Goal: Task Accomplishment & Management: Use online tool/utility

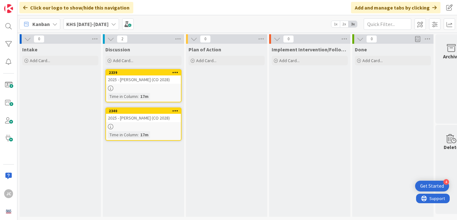
click at [130, 163] on div "Discussion Add Card... 2339 2025 - [PERSON_NAME] (CO 2028) Time in [GEOGRAPHIC_…" at bounding box center [143, 130] width 81 height 173
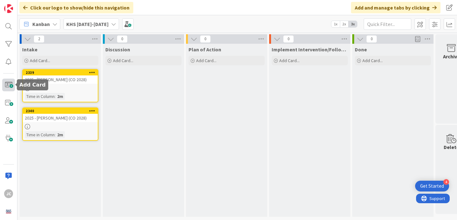
click at [9, 86] on span at bounding box center [8, 85] width 13 height 13
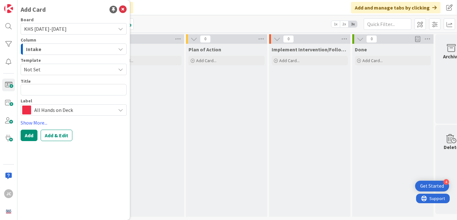
click at [66, 53] on div "Intake" at bounding box center [69, 49] width 91 height 10
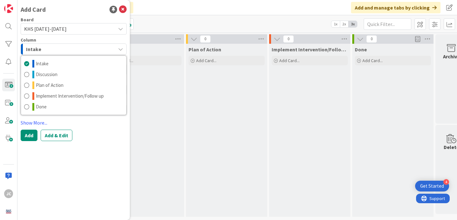
click at [66, 53] on div "Intake" at bounding box center [69, 49] width 91 height 10
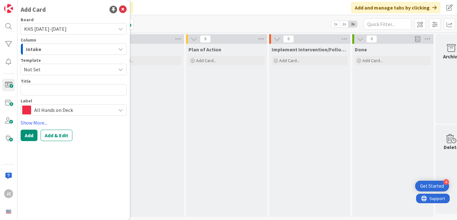
click at [42, 77] on div "Board KHS [DATE]-[DATE] Column Intake Intake Discussion Plan of Action Implemen…" at bounding box center [74, 66] width 106 height 98
click at [42, 71] on span "Not Set" at bounding box center [67, 69] width 87 height 8
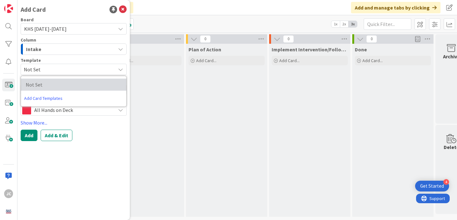
click at [47, 85] on span "Not Set" at bounding box center [72, 85] width 93 height 8
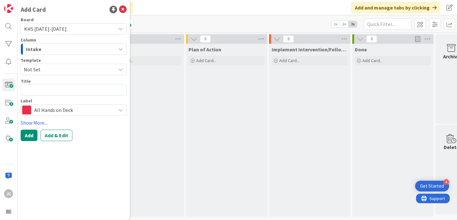
click at [43, 75] on div "Board KHS [DATE]-[DATE] Column Intake Intake Discussion Plan of Action Implemen…" at bounding box center [74, 66] width 106 height 98
click at [43, 71] on span "Not Set" at bounding box center [67, 69] width 87 height 8
click at [43, 99] on link "Add Card Templates" at bounding box center [43, 98] width 45 height 11
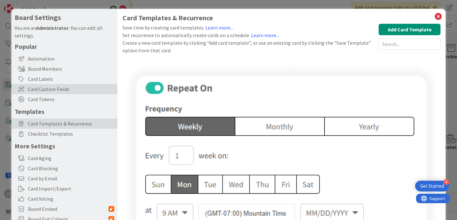
click at [63, 86] on span "Card Custom Fields" at bounding box center [71, 89] width 86 height 8
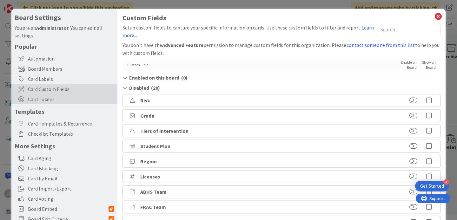
click at [65, 99] on span "Card Tokens" at bounding box center [71, 100] width 86 height 8
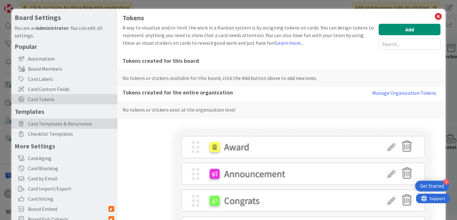
click at [60, 125] on span "Card Templates & Recurrence" at bounding box center [71, 124] width 86 height 8
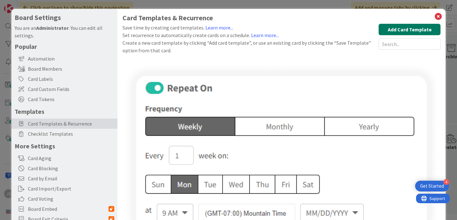
click at [385, 33] on button "Add Card Template" at bounding box center [410, 29] width 62 height 11
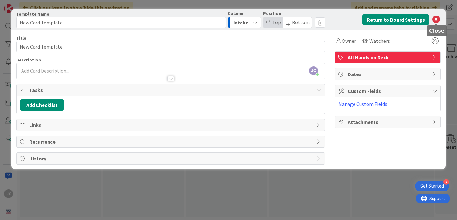
click at [437, 19] on icon at bounding box center [436, 20] width 8 height 8
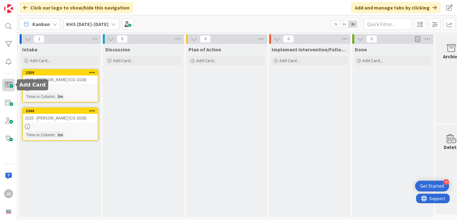
click at [9, 87] on span at bounding box center [8, 85] width 13 height 13
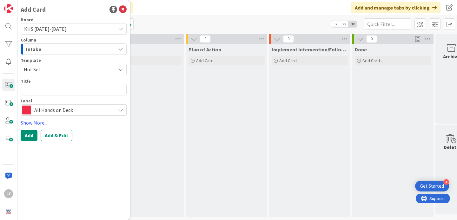
click at [68, 68] on span "Not Set" at bounding box center [67, 69] width 87 height 8
click at [66, 70] on span "Not Set" at bounding box center [67, 69] width 87 height 8
click at [122, 9] on icon at bounding box center [123, 10] width 8 height 8
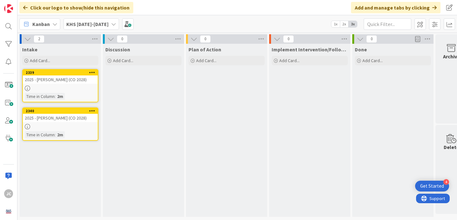
click at [47, 78] on div "2025 - [PERSON_NAME] (CO 2028)" at bounding box center [60, 80] width 75 height 8
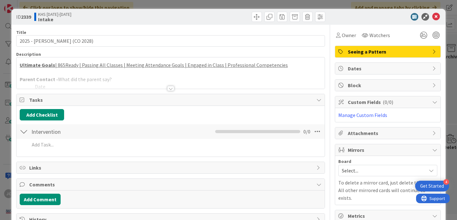
click at [159, 76] on div at bounding box center [171, 81] width 308 height 16
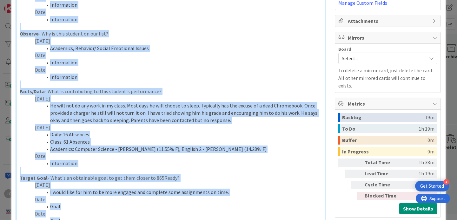
scroll to position [291, 0]
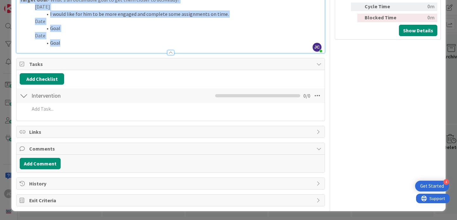
drag, startPoint x: 21, startPoint y: 74, endPoint x: 120, endPoint y: 71, distance: 99.1
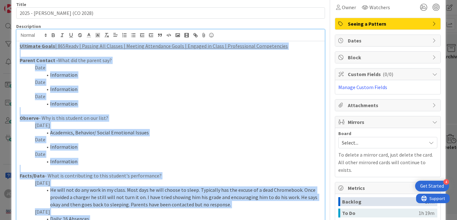
scroll to position [29, 0]
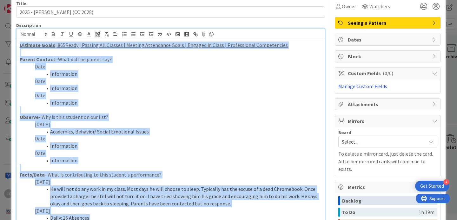
copy div "Ultimate Goals | 865Ready | Passing All Classes | Meeting Attendance Goals | En…"
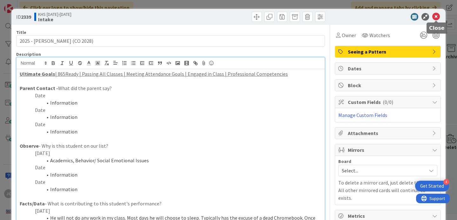
click at [439, 13] on icon at bounding box center [436, 17] width 8 height 8
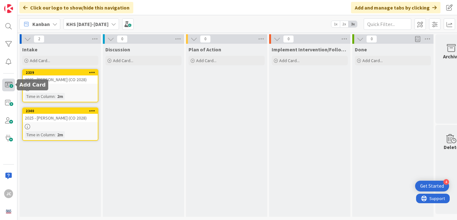
click at [9, 84] on span at bounding box center [8, 85] width 13 height 13
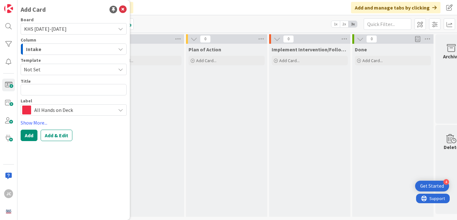
click at [52, 70] on span "Not Set" at bounding box center [67, 69] width 87 height 8
click at [51, 109] on link "Edit Card Templates" at bounding box center [43, 110] width 44 height 11
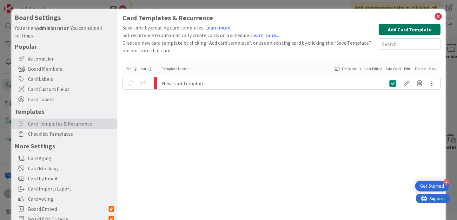
click at [399, 33] on button "Add Card Template" at bounding box center [410, 29] width 62 height 11
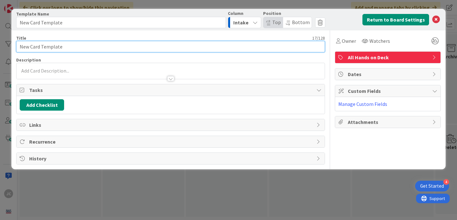
click at [123, 52] on input "New Card Template" at bounding box center [170, 46] width 309 height 11
click at [40, 50] on input "New Card Template" at bounding box center [170, 46] width 309 height 11
drag, startPoint x: 40, startPoint y: 47, endPoint x: -4, endPoint y: 46, distance: 44.1
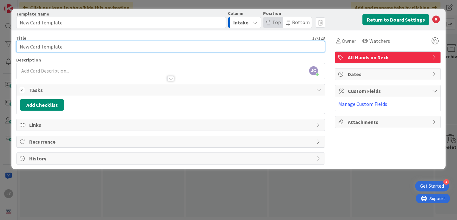
click at [0, 46] on html "4 Get Started JC Click our logo to show/hide this navigation Add and manage tab…" at bounding box center [228, 110] width 457 height 220
type input "Student Template"
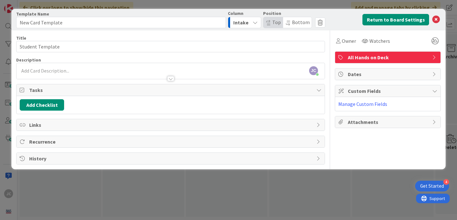
click at [73, 80] on div "Title 16 / 128 Student Template Description [PERSON_NAME] just joined Owner Wat…" at bounding box center [170, 97] width 309 height 134
click at [175, 79] on div at bounding box center [170, 75] width 309 height 7
click at [169, 77] on div at bounding box center [170, 78] width 7 height 5
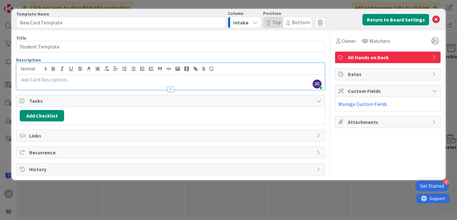
click at [121, 79] on p at bounding box center [171, 79] width 302 height 7
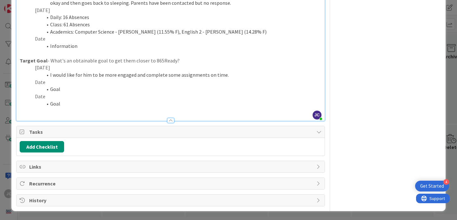
scroll to position [210, 0]
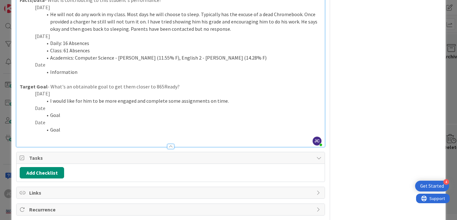
click at [107, 100] on li "I would like for him to be more engaged and complete some assignments on time." at bounding box center [174, 100] width 294 height 7
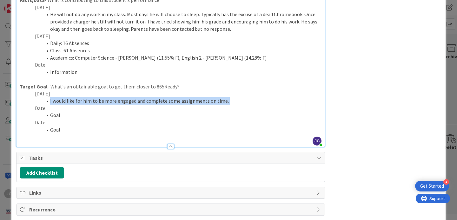
click at [107, 100] on li "I would like for him to be more engaged and complete some assignments on time." at bounding box center [174, 100] width 294 height 7
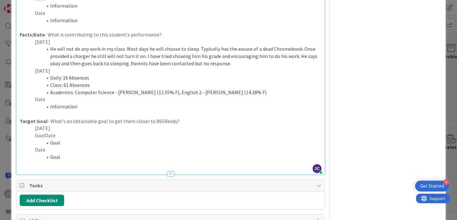
scroll to position [176, 0]
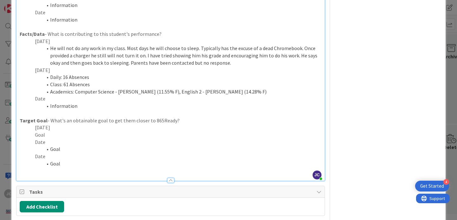
click at [23, 138] on div "Ultimate Goals | 865Ready | Passing All Classes | Meeting Attendance Goals | En…" at bounding box center [171, 40] width 308 height 282
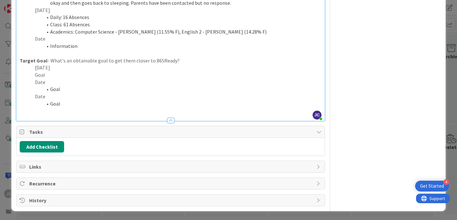
scroll to position [213, 0]
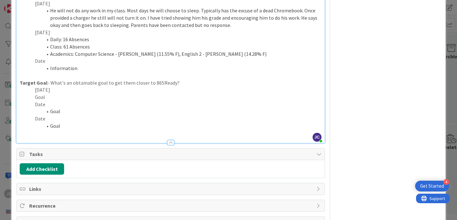
click at [31, 98] on p "Goal" at bounding box center [171, 97] width 302 height 7
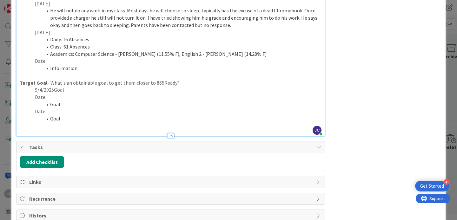
click at [26, 89] on p "9/4/2025Goal" at bounding box center [171, 89] width 302 height 7
click at [53, 91] on p "9/4/2025Goal" at bounding box center [171, 89] width 302 height 7
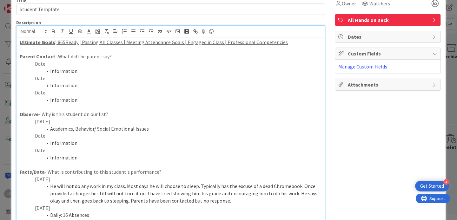
scroll to position [0, 0]
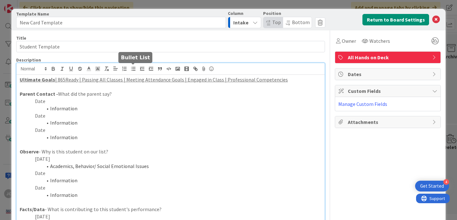
click at [131, 68] on icon "button" at bounding box center [134, 69] width 6 height 6
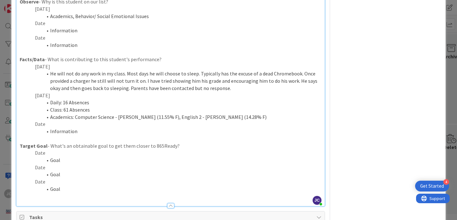
scroll to position [124, 0]
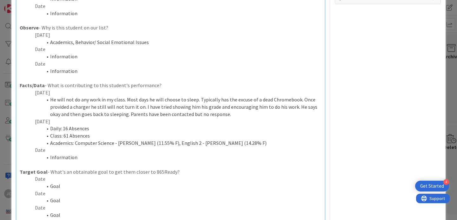
click at [86, 141] on li "Academics: Computer Science - [PERSON_NAME] (11.55% F), English 2 - [PERSON_NAM…" at bounding box center [174, 143] width 294 height 7
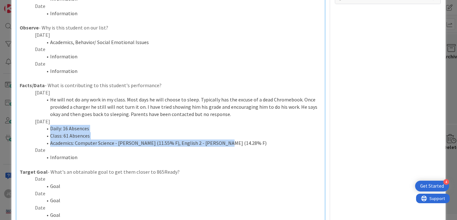
drag, startPoint x: 225, startPoint y: 141, endPoint x: 51, endPoint y: 130, distance: 175.0
click at [51, 130] on ol "Daily: 16 Absences Class: 61 Absences Academics: Computer Science - [PERSON_NAM…" at bounding box center [171, 136] width 302 height 22
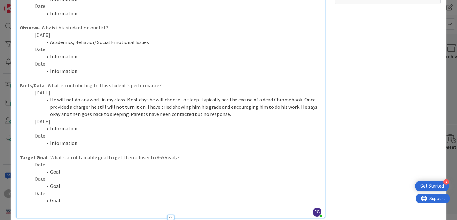
click at [44, 121] on p "[DATE]" at bounding box center [171, 121] width 302 height 7
drag, startPoint x: 61, startPoint y: 121, endPoint x: 37, endPoint y: 122, distance: 23.6
click at [37, 122] on p "[DATE]" at bounding box center [171, 121] width 302 height 7
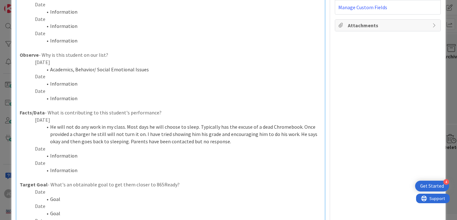
scroll to position [96, 0]
click at [51, 118] on p "[DATE]" at bounding box center [171, 120] width 302 height 7
drag, startPoint x: 59, startPoint y: 118, endPoint x: 34, endPoint y: 121, distance: 24.9
click at [34, 121] on p "[DATE]" at bounding box center [171, 120] width 302 height 7
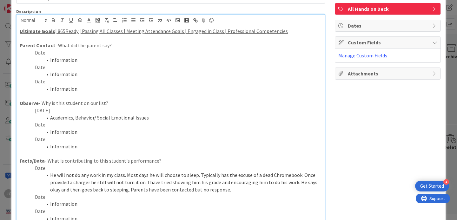
scroll to position [65, 0]
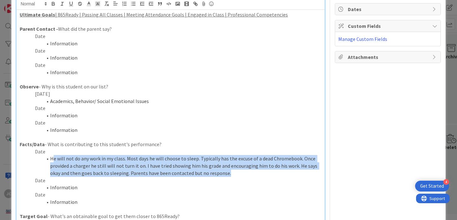
drag, startPoint x: 229, startPoint y: 175, endPoint x: 53, endPoint y: 161, distance: 176.4
click at [53, 161] on li "He will not do any work in my class. Most days he will choose to sleep. Typical…" at bounding box center [174, 166] width 294 height 22
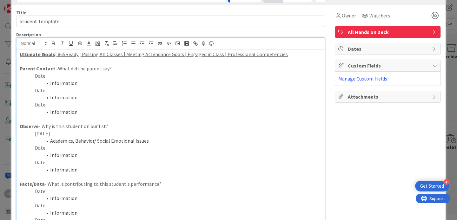
scroll to position [25, 0]
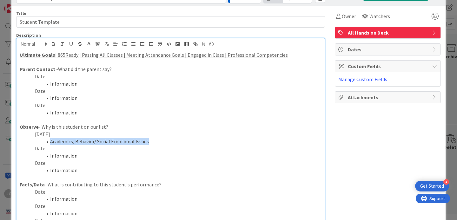
drag, startPoint x: 156, startPoint y: 143, endPoint x: 50, endPoint y: 142, distance: 106.1
click at [50, 142] on li "Academics, Behavior/ Social Emotional Issues" at bounding box center [174, 141] width 294 height 7
drag, startPoint x: 58, startPoint y: 136, endPoint x: 35, endPoint y: 136, distance: 23.5
click at [35, 136] on p "[DATE]" at bounding box center [171, 134] width 302 height 7
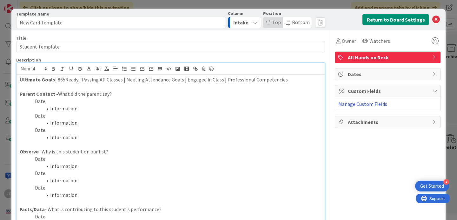
click at [128, 38] on div "Title 16 / 128" at bounding box center [170, 38] width 309 height 6
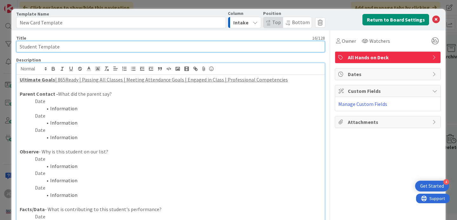
click at [124, 46] on input "Student Template" at bounding box center [170, 46] width 309 height 11
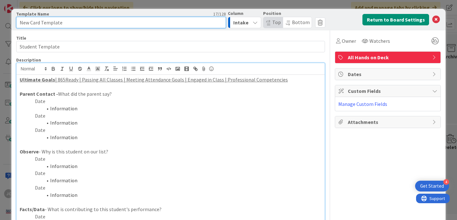
click at [42, 23] on input "New Card Template" at bounding box center [121, 22] width 210 height 11
type input "Student Template"
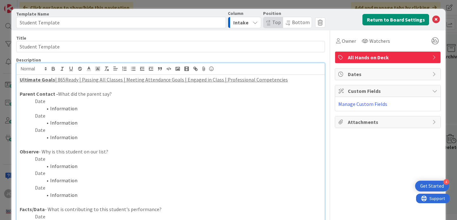
click at [397, 64] on div "Owner Watchers All Hands on Deck Dates Custom Fields Manage Custom Fields Attac…" at bounding box center [388, 221] width 106 height 383
click at [390, 53] on div "All Hands on Deck" at bounding box center [387, 57] width 105 height 11
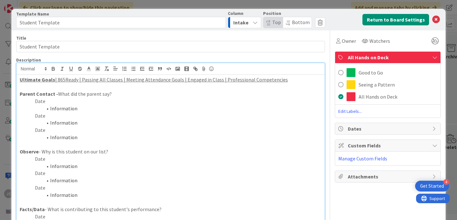
click at [390, 53] on div "All Hands on Deck" at bounding box center [387, 58] width 105 height 12
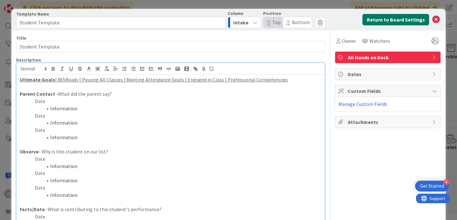
click at [397, 23] on button "Return to Board Settings" at bounding box center [396, 19] width 67 height 11
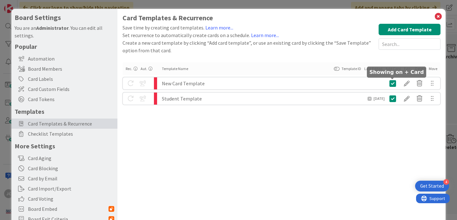
click at [394, 85] on icon at bounding box center [393, 84] width 7 height 8
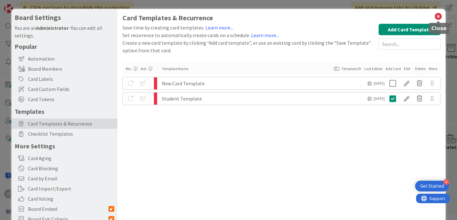
click at [439, 17] on icon at bounding box center [438, 16] width 8 height 9
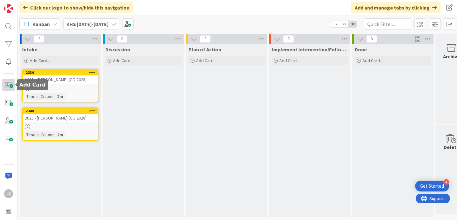
click at [10, 84] on span at bounding box center [8, 85] width 13 height 13
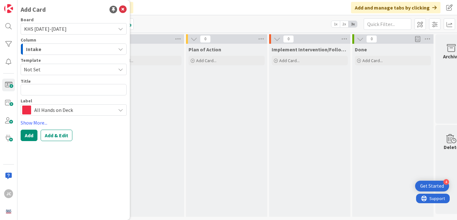
click at [41, 70] on span "Not Set" at bounding box center [67, 69] width 87 height 8
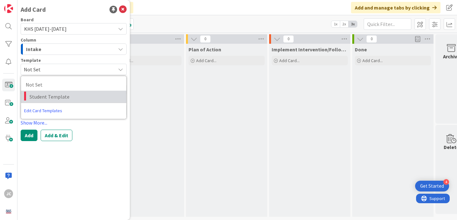
click at [41, 95] on span "Student Template" at bounding box center [76, 97] width 92 height 8
type textarea "x"
type textarea "Student Template"
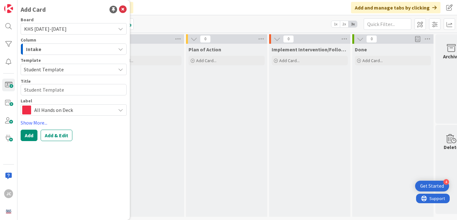
click at [49, 113] on span "All Hands on Deck" at bounding box center [73, 110] width 78 height 9
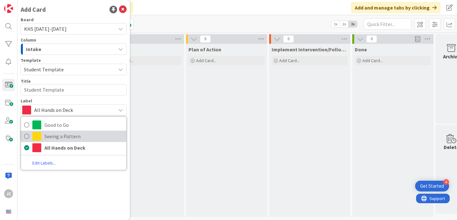
click at [64, 141] on span "Seeing a Pattern" at bounding box center [83, 137] width 79 height 10
type textarea "x"
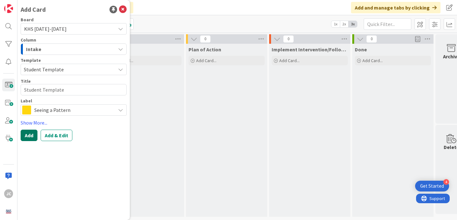
click at [26, 137] on button "Add" at bounding box center [29, 135] width 17 height 11
click at [122, 11] on icon at bounding box center [123, 10] width 8 height 8
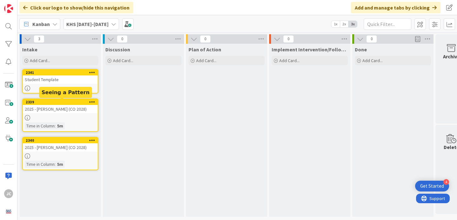
click at [45, 86] on div at bounding box center [60, 88] width 75 height 5
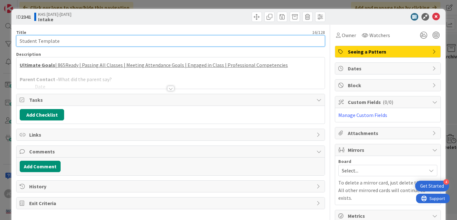
click at [85, 42] on input "Student Template" at bounding box center [170, 40] width 309 height 11
type input "[PERSON_NAME]"
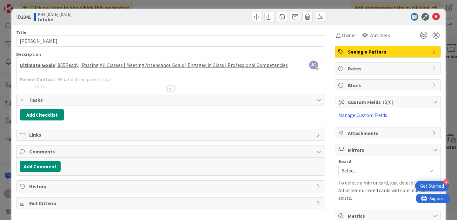
click at [101, 79] on div at bounding box center [171, 81] width 308 height 16
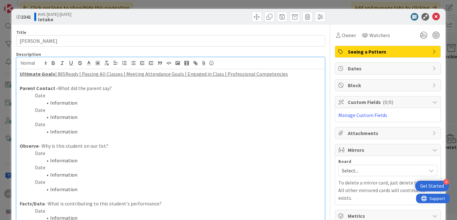
click at [142, 157] on li "Information" at bounding box center [174, 160] width 294 height 7
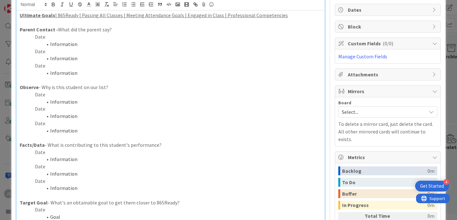
scroll to position [58, 0]
click at [88, 42] on li "Information" at bounding box center [174, 44] width 294 height 7
click at [80, 32] on p "Parent Contact - What did the parent say?" at bounding box center [171, 29] width 302 height 7
click at [75, 39] on p "Date" at bounding box center [171, 37] width 302 height 7
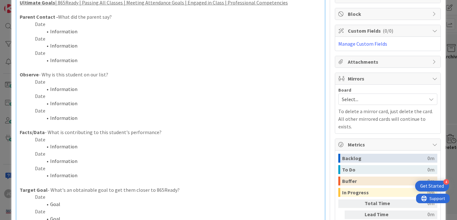
scroll to position [68, 0]
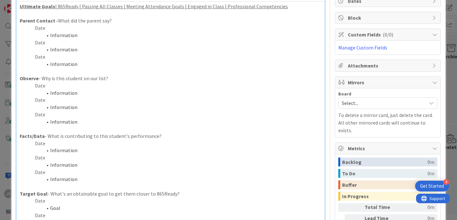
click at [85, 97] on p "Date" at bounding box center [171, 100] width 302 height 7
click at [86, 92] on li "Information" at bounding box center [174, 93] width 294 height 7
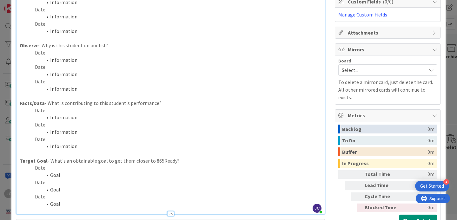
scroll to position [101, 0]
drag, startPoint x: 82, startPoint y: 117, endPoint x: 54, endPoint y: 117, distance: 28.3
click at [54, 117] on li "Information" at bounding box center [174, 116] width 294 height 7
click at [50, 113] on span at bounding box center [50, 116] width 0 height 7
click at [45, 112] on p "Date" at bounding box center [171, 109] width 302 height 7
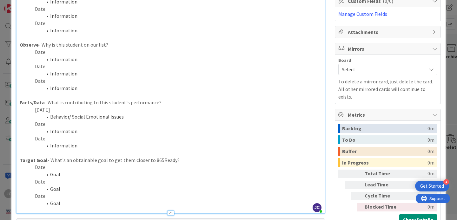
scroll to position [0, 0]
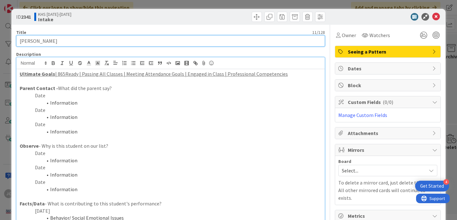
click at [66, 43] on input "[PERSON_NAME]" at bounding box center [170, 40] width 309 height 11
click at [19, 42] on input "[PERSON_NAME] (CO 2027)" at bounding box center [170, 40] width 309 height 11
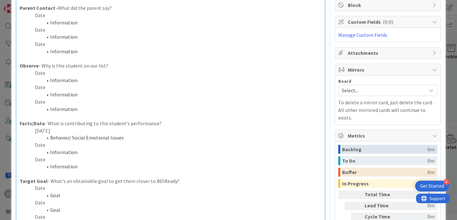
scroll to position [81, 0]
type input "2025 - [PERSON_NAME] (CO 2027)"
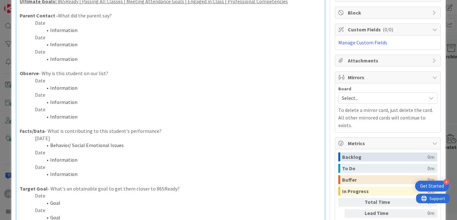
scroll to position [70, 0]
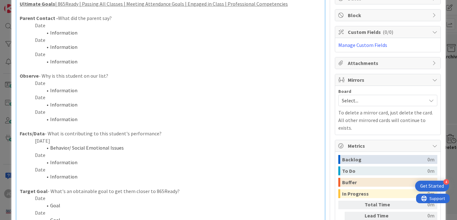
click at [101, 90] on li "Information" at bounding box center [174, 90] width 294 height 7
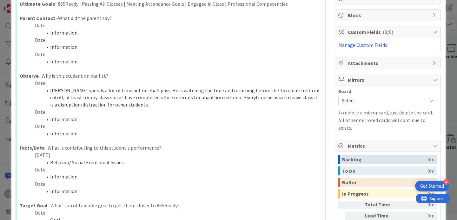
click at [47, 84] on p "Date" at bounding box center [171, 83] width 302 height 7
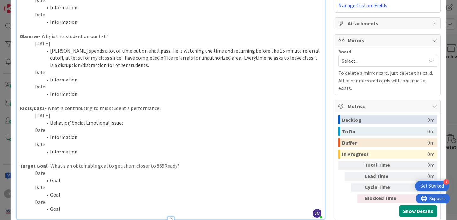
scroll to position [112, 0]
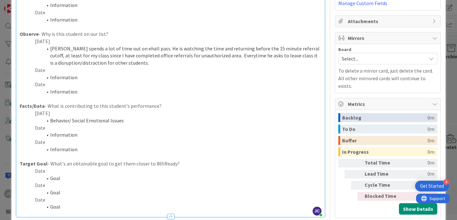
click at [152, 64] on li "[PERSON_NAME] spends a lot of time out on ehall pass. He is watching the time a…" at bounding box center [174, 56] width 294 height 22
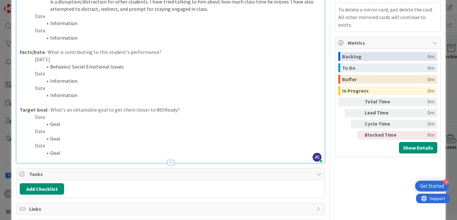
scroll to position [174, 0]
click at [127, 120] on p "Date" at bounding box center [171, 116] width 302 height 7
click at [114, 87] on p "Date" at bounding box center [171, 87] width 302 height 7
click at [94, 123] on li "Goal" at bounding box center [174, 123] width 294 height 7
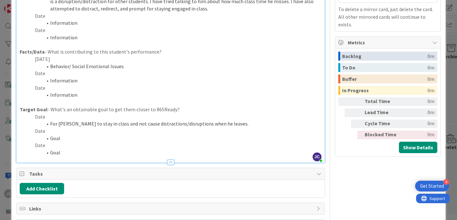
click at [46, 119] on p "Date" at bounding box center [171, 116] width 302 height 7
click at [80, 126] on li "For [PERSON_NAME] to stay in class and not cause distractions/disruptions when …" at bounding box center [174, 123] width 294 height 7
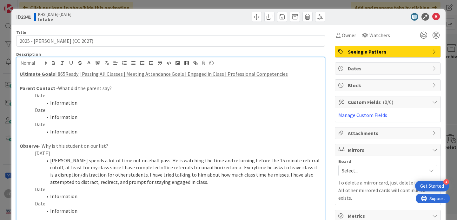
scroll to position [10, 0]
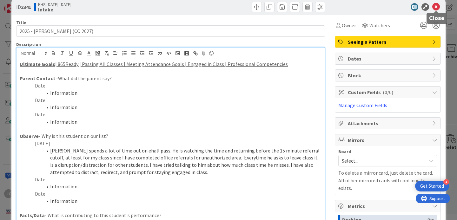
click at [435, 8] on icon at bounding box center [436, 7] width 8 height 8
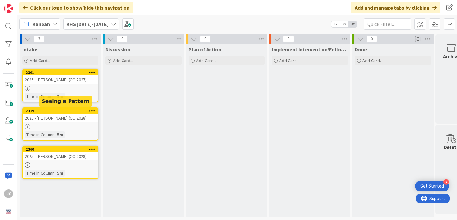
click at [44, 84] on div "2341 2025 - [PERSON_NAME] (CO 2027) Time in Column : 2m" at bounding box center [60, 85] width 76 height 33
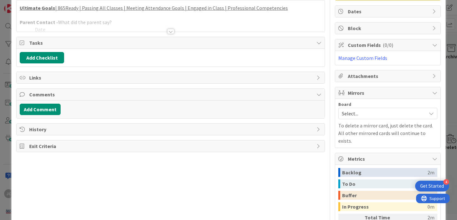
click at [168, 17] on div at bounding box center [171, 24] width 308 height 16
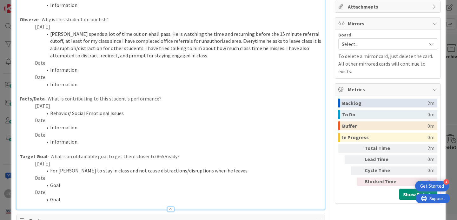
scroll to position [118, 0]
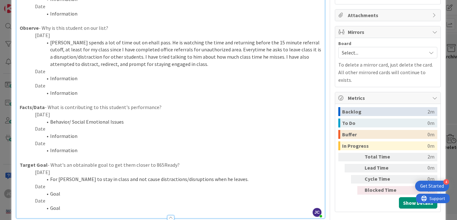
click at [97, 71] on p "Date" at bounding box center [171, 71] width 302 height 7
click at [81, 130] on p "Date" at bounding box center [171, 128] width 302 height 7
click at [113, 135] on li "Information" at bounding box center [174, 136] width 294 height 7
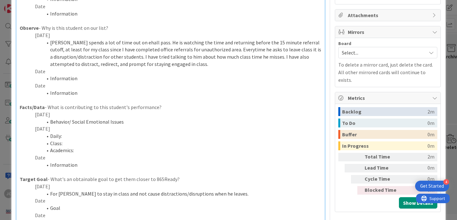
click at [89, 138] on li "Daily:" at bounding box center [174, 136] width 294 height 7
click at [125, 140] on li "Class:" at bounding box center [174, 143] width 294 height 7
click at [121, 132] on p "[DATE]" at bounding box center [171, 128] width 302 height 7
click at [103, 137] on li "Daily: 5 Absences," at bounding box center [174, 136] width 294 height 7
click at [92, 138] on li "Daily: 5 Absences, 2 Dismissals, 19 Tardies" at bounding box center [174, 136] width 294 height 7
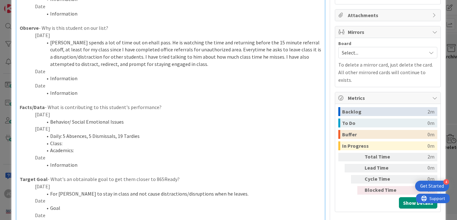
click at [152, 138] on li "Daily: 5 Absences, 5 Dismissals, 19 Tardies" at bounding box center [174, 136] width 294 height 7
click at [126, 141] on li "Class:" at bounding box center [174, 143] width 294 height 7
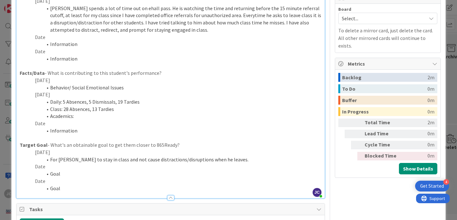
click at [110, 115] on li "Academics:" at bounding box center [174, 116] width 294 height 7
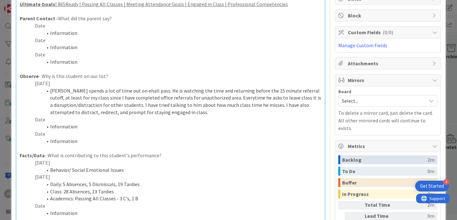
scroll to position [0, 0]
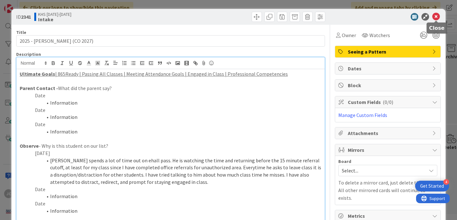
click at [439, 17] on icon at bounding box center [436, 17] width 8 height 8
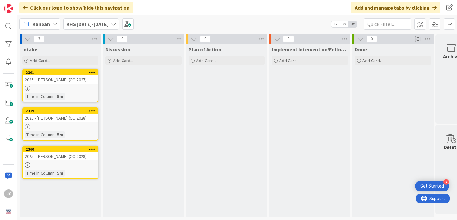
click at [137, 115] on div "Discussion Add Card..." at bounding box center [143, 130] width 81 height 173
